Goal: Check status: Check status

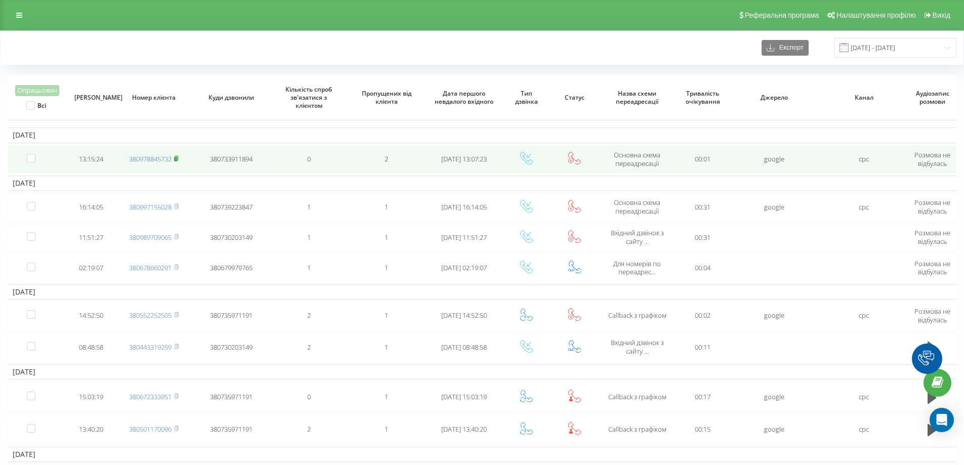
click at [176, 160] on rect at bounding box center [175, 159] width 3 height 5
